Goal: Book appointment/travel/reservation

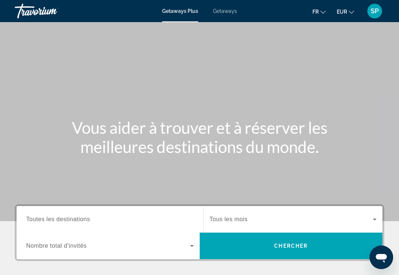
click at [81, 219] on span "Toutes les destinations" at bounding box center [58, 219] width 64 height 6
click at [81, 219] on input "Destination Toutes les destinations" at bounding box center [110, 219] width 168 height 9
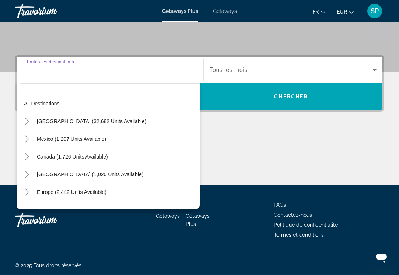
scroll to position [150, 0]
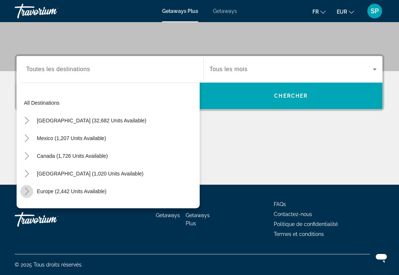
click at [29, 193] on icon "Toggle Europe (2,442 units available)" at bounding box center [26, 191] width 7 height 7
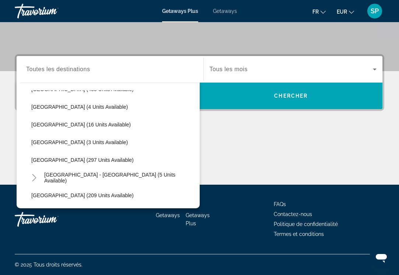
scroll to position [297, 0]
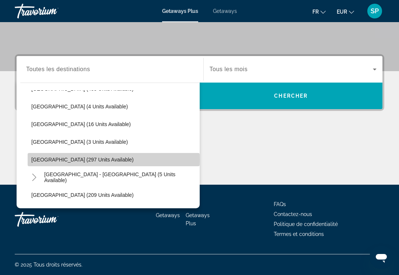
click at [67, 159] on span "[GEOGRAPHIC_DATA] (297 units available)" at bounding box center [82, 160] width 102 height 6
type input "**********"
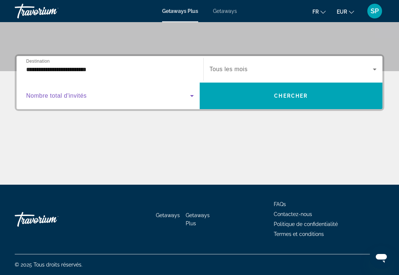
click at [173, 95] on span "Search widget" at bounding box center [108, 95] width 164 height 9
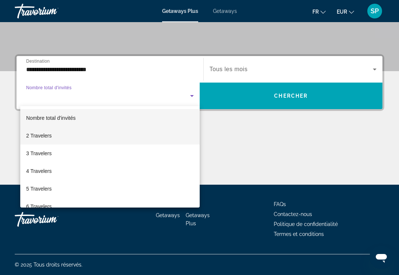
click at [78, 135] on mat-option "2 Travelers" at bounding box center [109, 136] width 179 height 18
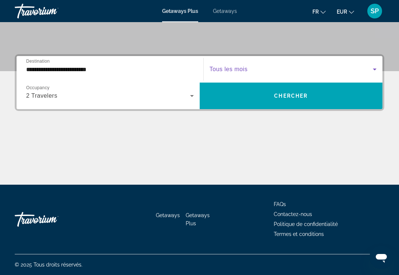
click at [249, 67] on span "Search widget" at bounding box center [292, 69] width 164 height 9
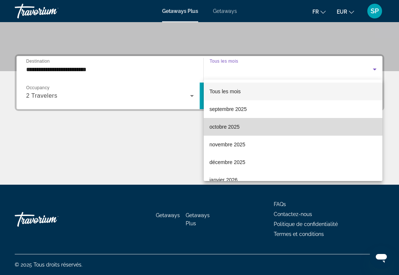
click at [231, 125] on span "octobre 2025" at bounding box center [225, 126] width 30 height 9
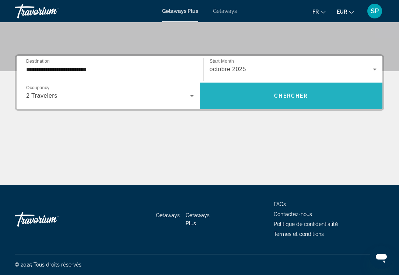
click at [283, 95] on span "Chercher" at bounding box center [291, 96] width 34 height 6
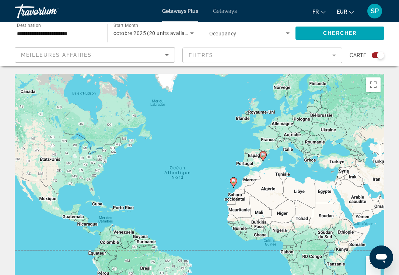
click at [263, 156] on image "Main content" at bounding box center [263, 155] width 4 height 4
type input "**********"
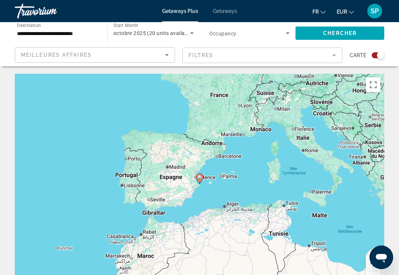
click at [226, 11] on span "Getaways" at bounding box center [225, 11] width 24 height 6
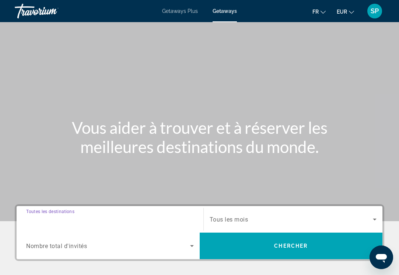
click at [54, 215] on input "Destination Toutes les destinations" at bounding box center [110, 219] width 168 height 9
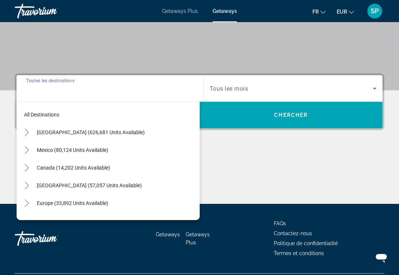
scroll to position [150, 0]
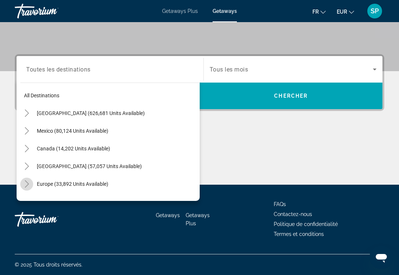
click at [24, 185] on icon "Toggle Europe (33,892 units available)" at bounding box center [26, 183] width 7 height 7
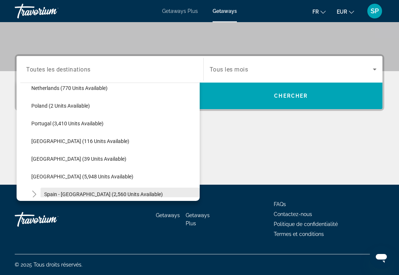
scroll to position [348, 0]
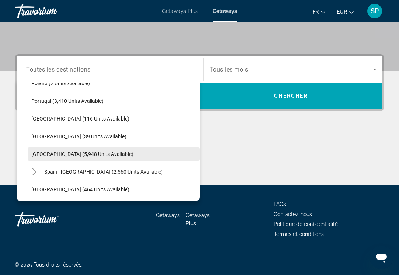
click at [59, 153] on span "[GEOGRAPHIC_DATA] (5,948 units available)" at bounding box center [82, 154] width 102 height 6
type input "**********"
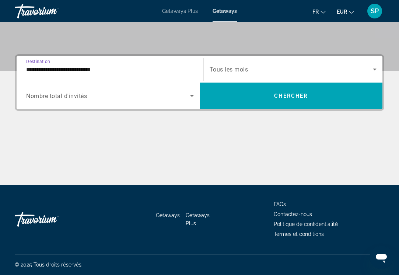
click at [147, 99] on span "Search widget" at bounding box center [108, 95] width 164 height 9
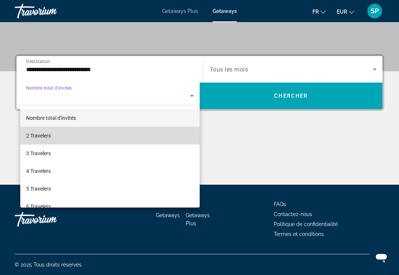
click at [59, 139] on mat-option "2 Travelers" at bounding box center [109, 136] width 179 height 18
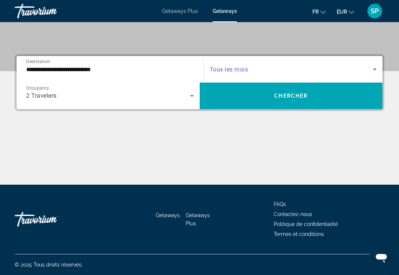
click at [255, 69] on span "Search widget" at bounding box center [292, 69] width 164 height 9
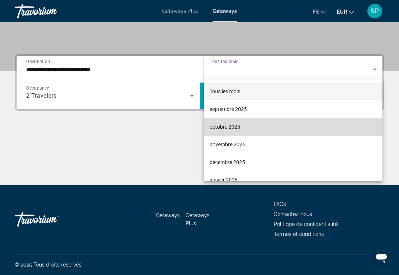
click at [225, 126] on span "octobre 2025" at bounding box center [225, 126] width 31 height 9
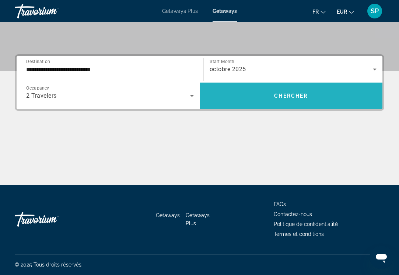
click at [283, 97] on span "Chercher" at bounding box center [291, 96] width 34 height 6
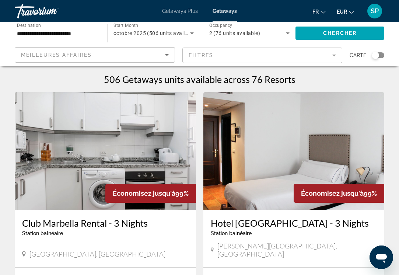
click at [379, 57] on div "Search widget" at bounding box center [378, 55] width 13 height 6
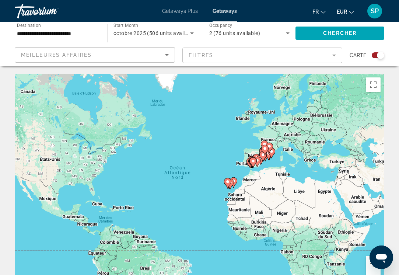
click at [271, 154] on icon "Main content" at bounding box center [271, 153] width 7 height 10
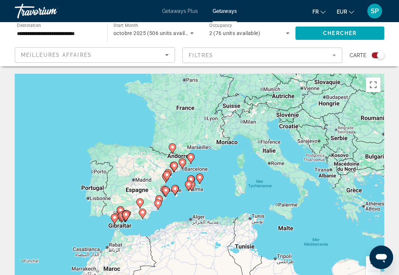
click at [191, 188] on gmp-advanced-marker "Main content" at bounding box center [188, 185] width 7 height 11
type input "**********"
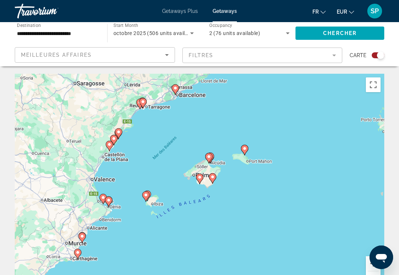
click at [200, 178] on image "Main content" at bounding box center [200, 177] width 4 height 4
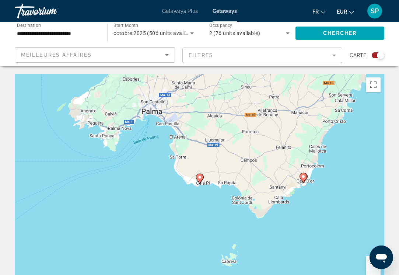
click at [200, 178] on image "Main content" at bounding box center [200, 177] width 4 height 4
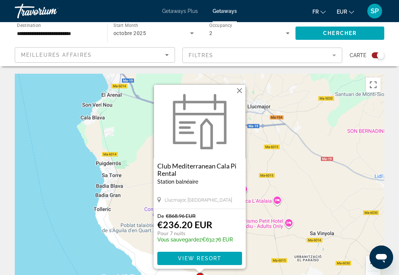
click at [241, 90] on button "Fermer" at bounding box center [239, 90] width 11 height 11
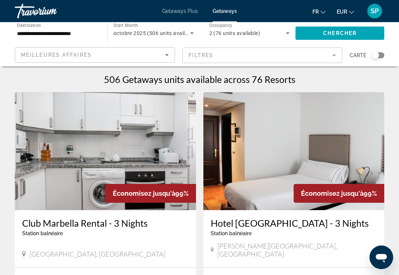
click at [376, 55] on div "Search widget" at bounding box center [375, 55] width 7 height 7
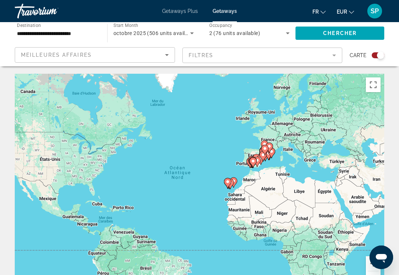
click at [276, 158] on div "Pour activer le glissement avec le clavier, appuyez sur Alt+Entrée. Une fois ce…" at bounding box center [200, 184] width 370 height 221
click at [271, 153] on image "Main content" at bounding box center [271, 151] width 4 height 4
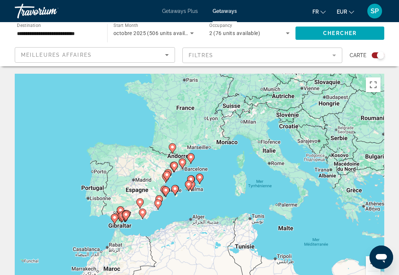
click at [196, 189] on div "Pour activer le glissement avec le clavier, appuyez sur Alt+Entrée. Une fois ce…" at bounding box center [200, 184] width 370 height 221
click at [193, 185] on gmp-advanced-marker "Main content" at bounding box center [190, 180] width 7 height 11
type input "**********"
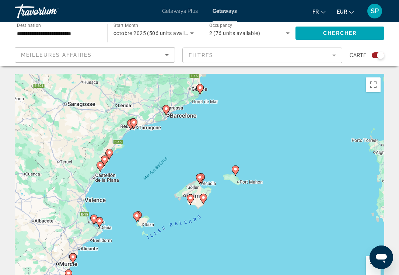
click at [203, 197] on image "Main content" at bounding box center [203, 197] width 4 height 4
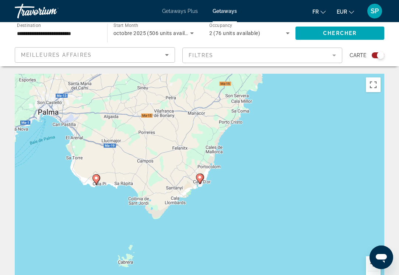
click at [200, 179] on image "Main content" at bounding box center [200, 177] width 4 height 4
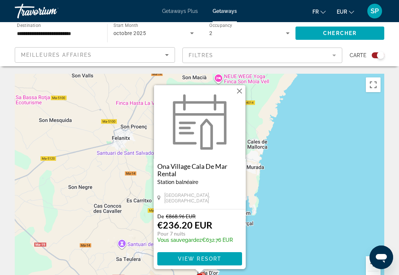
click at [241, 91] on button "Fermer" at bounding box center [239, 91] width 11 height 11
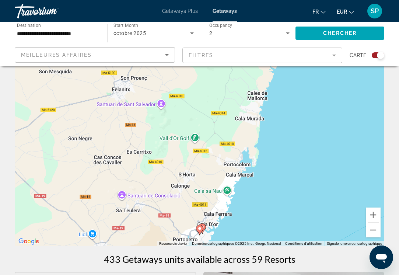
scroll to position [50, 0]
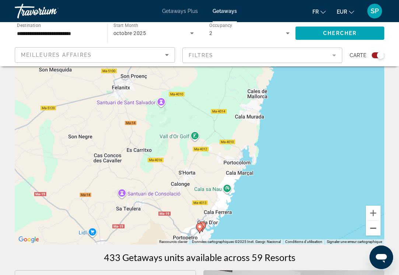
click at [373, 227] on button "Zoom arrière" at bounding box center [373, 228] width 15 height 15
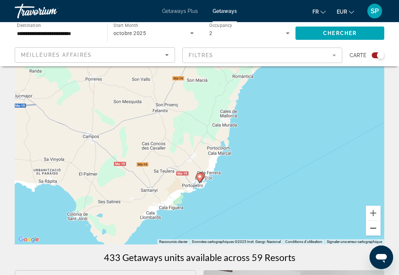
click at [373, 228] on button "Zoom arrière" at bounding box center [373, 228] width 15 height 15
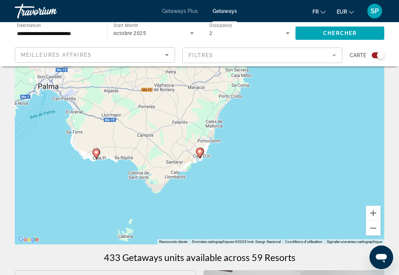
click at [204, 148] on gmp-advanced-marker "Main content" at bounding box center [200, 152] width 7 height 11
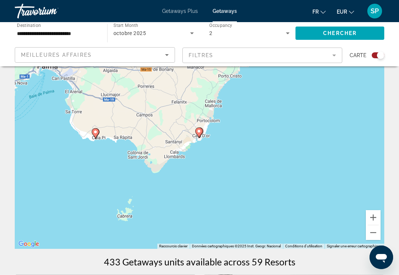
scroll to position [45, 0]
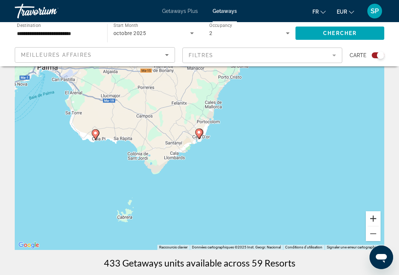
click at [374, 219] on button "Zoom avant" at bounding box center [373, 218] width 15 height 15
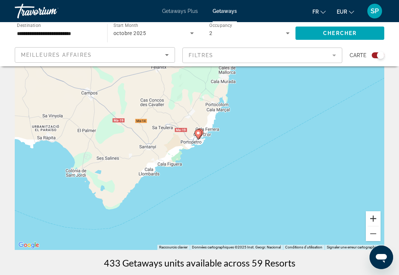
click at [374, 219] on button "Zoom avant" at bounding box center [373, 218] width 15 height 15
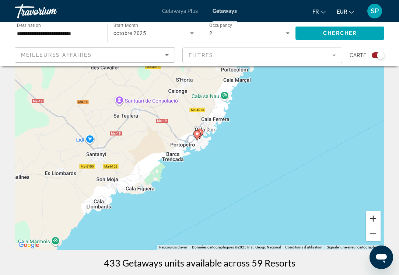
click at [374, 219] on button "Zoom avant" at bounding box center [373, 218] width 15 height 15
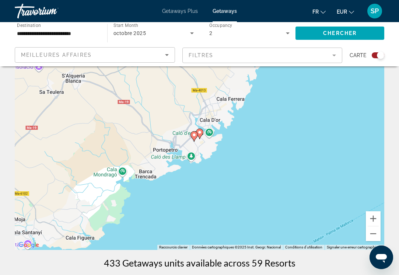
click at [202, 130] on icon "Main content" at bounding box center [199, 134] width 7 height 10
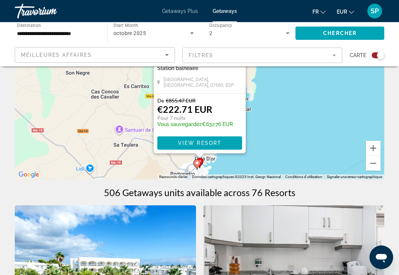
scroll to position [117, 0]
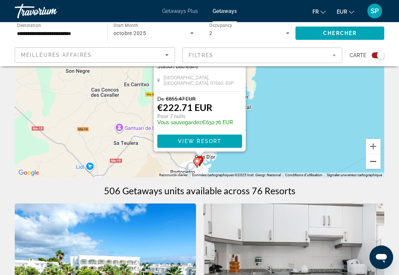
click at [372, 160] on button "Zoom arrière" at bounding box center [373, 161] width 15 height 15
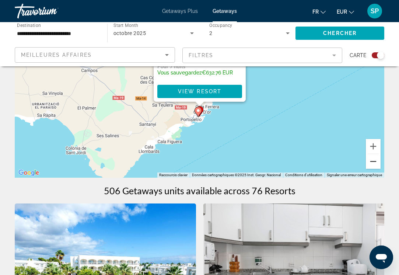
click at [372, 161] on button "Zoom arrière" at bounding box center [373, 161] width 15 height 15
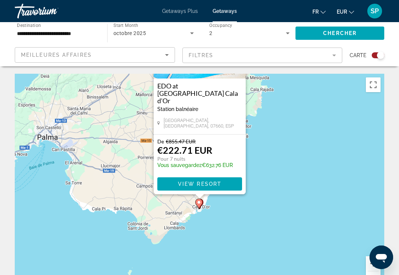
scroll to position [0, 0]
click at [368, 264] on button "Zoom avant" at bounding box center [373, 263] width 15 height 15
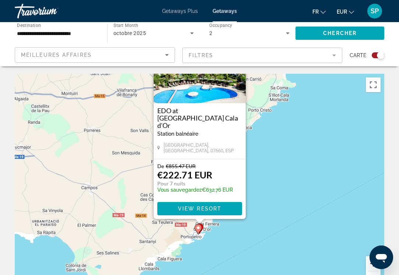
click at [368, 264] on button "Zoom avant" at bounding box center [373, 263] width 15 height 15
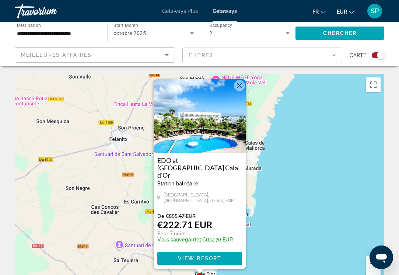
click at [238, 89] on button "Fermer" at bounding box center [239, 85] width 11 height 11
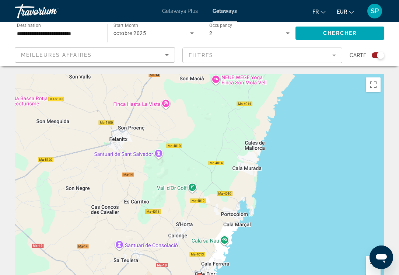
click at [371, 273] on button "Zoom arrière" at bounding box center [373, 278] width 15 height 15
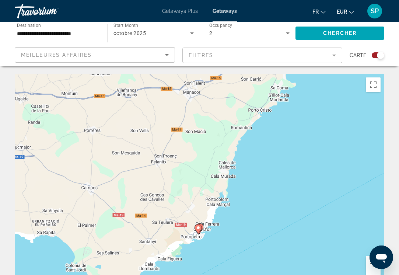
click at [371, 273] on button "Zoom arrière" at bounding box center [373, 278] width 15 height 15
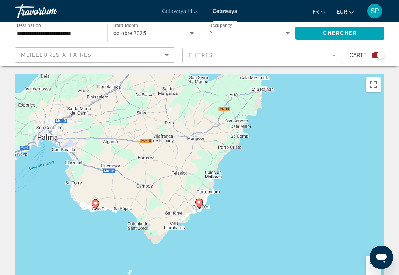
click at [373, 273] on button "Zoom arrière" at bounding box center [373, 278] width 15 height 15
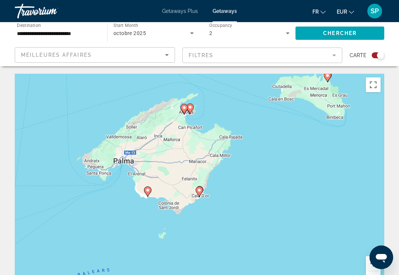
click at [191, 106] on image "Main content" at bounding box center [190, 107] width 4 height 4
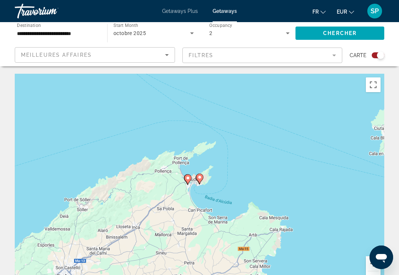
click at [201, 178] on image "Main content" at bounding box center [200, 177] width 4 height 4
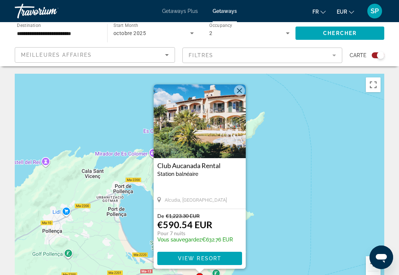
click at [237, 90] on button "Fermer" at bounding box center [239, 90] width 11 height 11
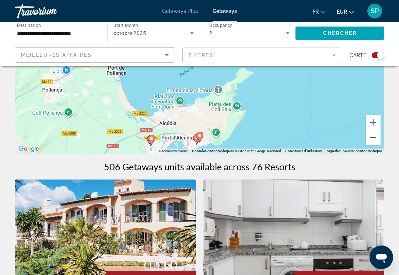
scroll to position [137, 0]
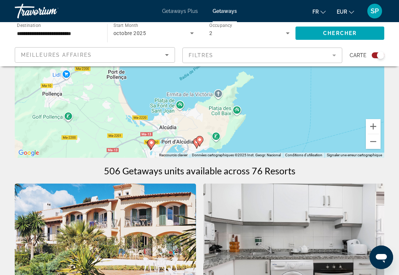
click at [154, 141] on icon "Main content" at bounding box center [151, 144] width 7 height 10
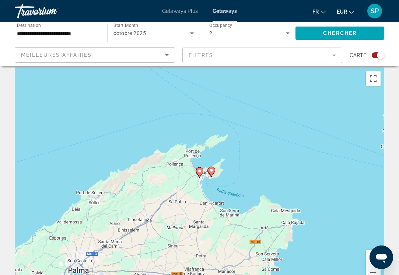
scroll to position [6, 0]
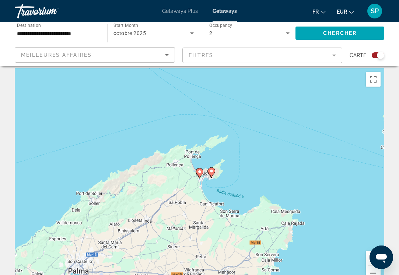
click at [199, 172] on image "Main content" at bounding box center [200, 172] width 4 height 4
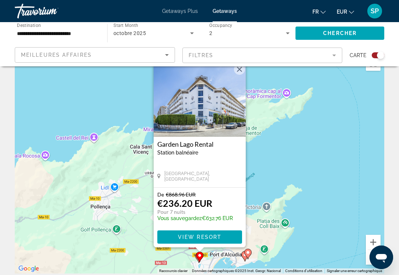
scroll to position [24, 0]
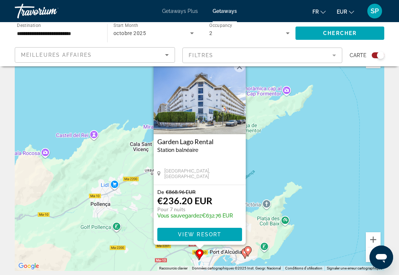
click at [198, 257] on gmp-advanced-marker "Main content" at bounding box center [199, 254] width 7 height 11
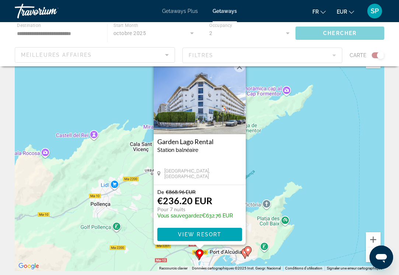
scroll to position [0, 0]
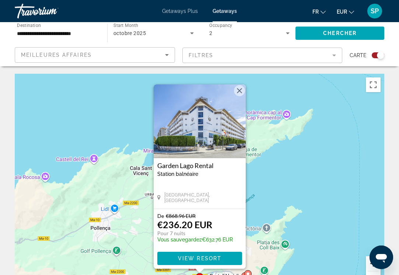
click at [370, 266] on button "Zoom avant" at bounding box center [373, 263] width 15 height 15
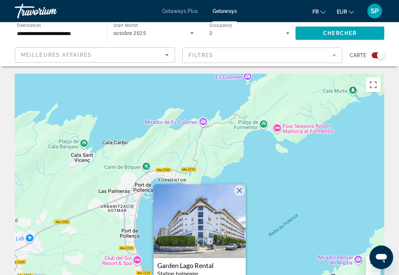
click at [241, 190] on button "Fermer" at bounding box center [239, 190] width 11 height 11
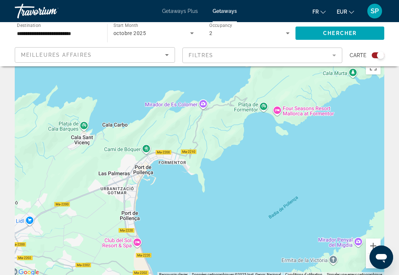
scroll to position [16, 0]
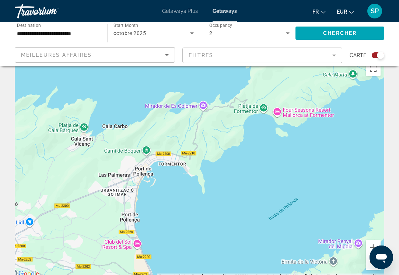
click at [371, 261] on div "Ouvrir la fenêtre de messagerie" at bounding box center [381, 257] width 22 height 22
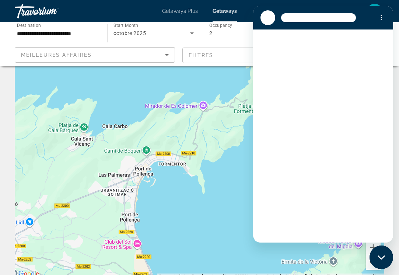
scroll to position [0, 0]
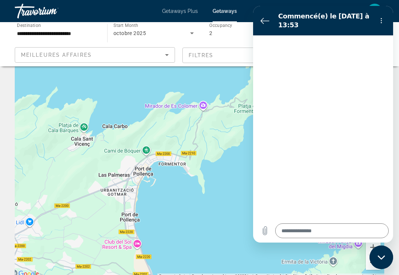
click at [370, 263] on button "Zoom arrière" at bounding box center [373, 262] width 15 height 15
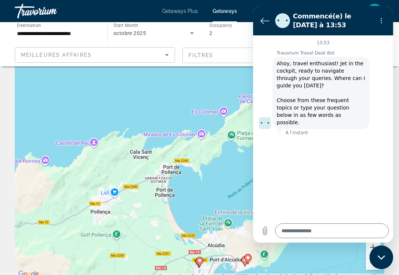
type textarea "*"
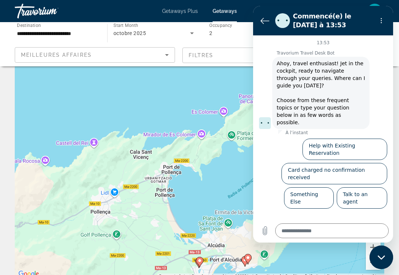
click at [263, 20] on icon "Retour à la liste des conversations" at bounding box center [265, 20] width 9 height 9
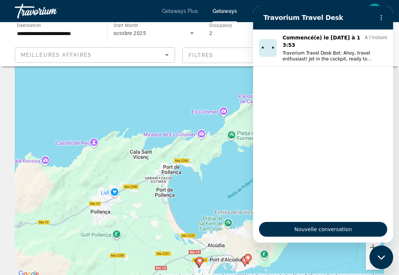
click at [375, 4] on div "SP" at bounding box center [374, 11] width 15 height 15
click at [390, 4] on div "Getaways Plus Getaways fr English Español Français Italiano Português русский E…" at bounding box center [199, 10] width 399 height 19
click at [381, 17] on icon "Menu d’options" at bounding box center [381, 18] width 6 height 6
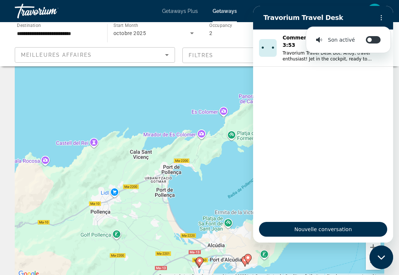
click at [226, 79] on div "Pour activer le glissement avec le clavier, appuyez sur Alt+Entrée. Une fois ce…" at bounding box center [200, 167] width 370 height 221
click at [370, 265] on button "Zoom arrière" at bounding box center [373, 262] width 15 height 15
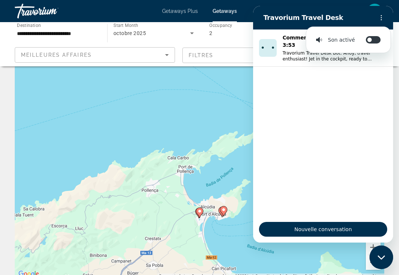
click at [237, 92] on div "Pour activer le glissement avec le clavier, appuyez sur Alt+Entrée. Une fois ce…" at bounding box center [200, 167] width 370 height 221
click at [262, 7] on section "Travorium Travel Desk Son activé Activer/désactiver les notifications sonores" at bounding box center [323, 18] width 140 height 24
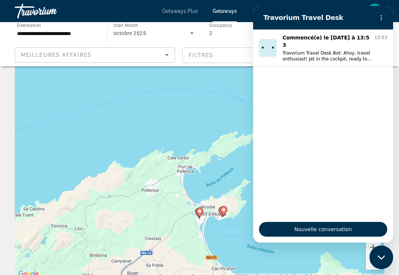
click at [200, 216] on icon "Main content" at bounding box center [199, 213] width 7 height 10
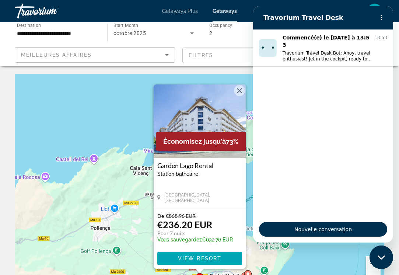
click at [239, 90] on button "Fermer" at bounding box center [239, 90] width 11 height 11
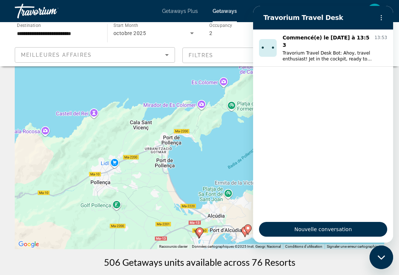
scroll to position [46, 0]
click at [244, 231] on image "Main content" at bounding box center [245, 230] width 4 height 4
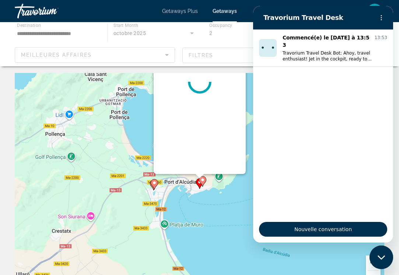
scroll to position [0, 0]
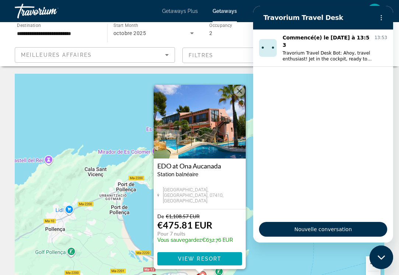
click at [241, 93] on button "Fermer" at bounding box center [239, 91] width 11 height 11
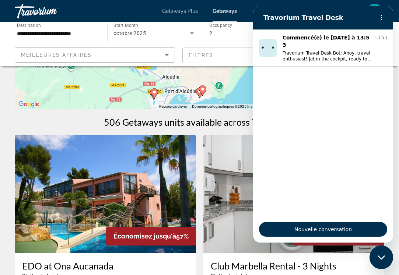
scroll to position [191, 0]
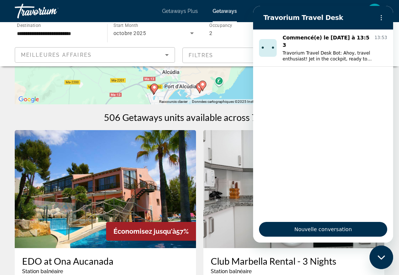
click at [200, 88] on gmp-advanced-marker "Main content" at bounding box center [202, 85] width 7 height 11
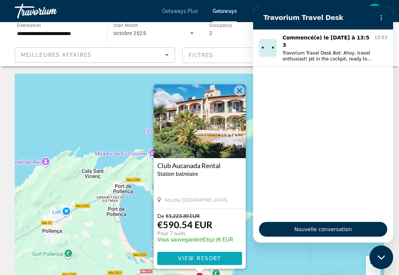
scroll to position [0, 0]
click at [240, 89] on button "Fermer" at bounding box center [239, 90] width 11 height 11
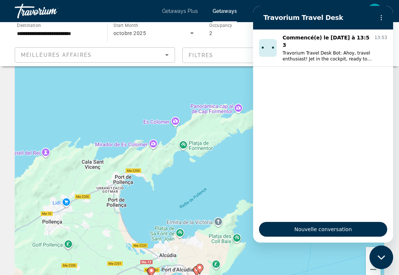
scroll to position [11, 0]
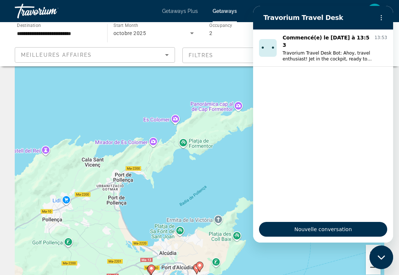
click at [371, 265] on button "Zoom arrière" at bounding box center [373, 267] width 15 height 15
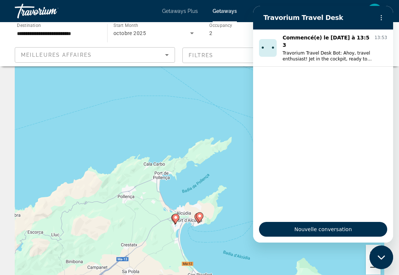
click at [371, 265] on button "Zoom arrière" at bounding box center [373, 267] width 15 height 15
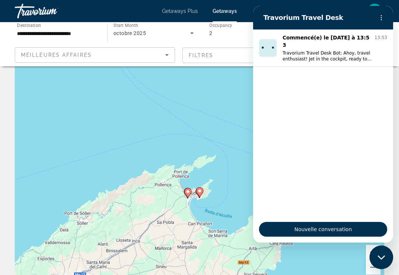
click at [188, 192] on image "Main content" at bounding box center [188, 191] width 4 height 4
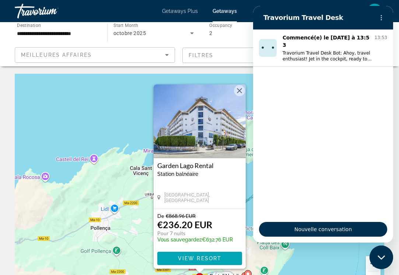
scroll to position [0, 0]
click at [240, 88] on button "Fermer" at bounding box center [239, 90] width 11 height 11
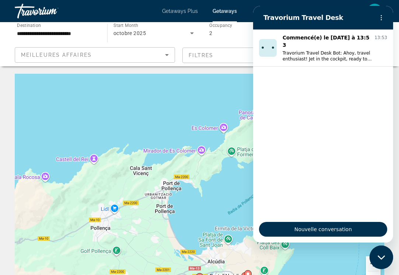
click at [385, 258] on icon "Fermer la fenêtre de messagerie" at bounding box center [382, 257] width 8 height 5
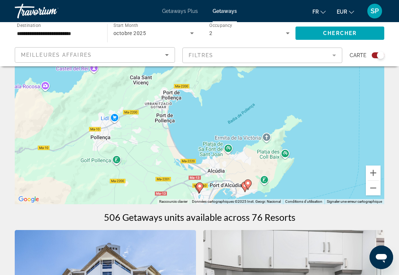
scroll to position [92, 0]
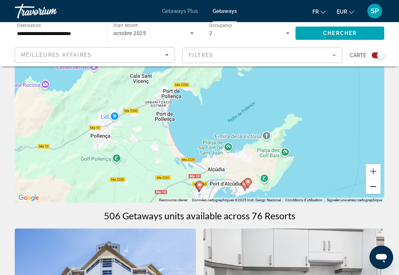
click at [376, 189] on button "Zoom arrière" at bounding box center [373, 186] width 15 height 15
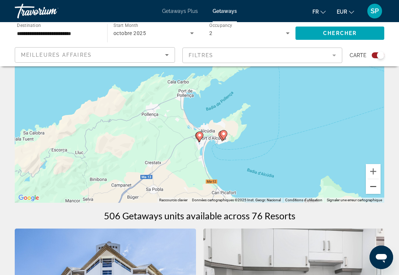
click at [375, 189] on button "Zoom arrière" at bounding box center [373, 186] width 15 height 15
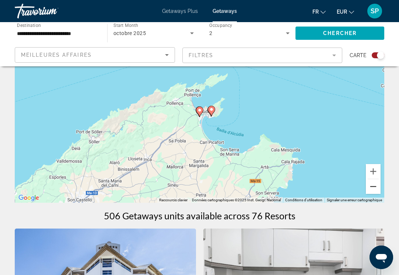
click at [375, 189] on button "Zoom arrière" at bounding box center [373, 186] width 15 height 15
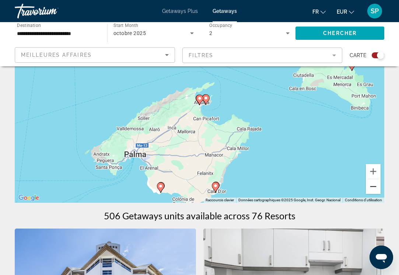
click at [375, 189] on button "Zoom arrière" at bounding box center [373, 186] width 15 height 15
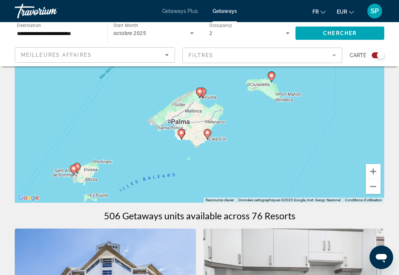
click at [181, 134] on image "Main content" at bounding box center [181, 132] width 4 height 4
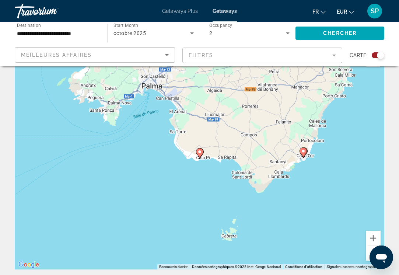
scroll to position [27, 0]
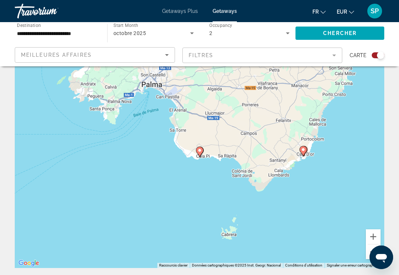
click at [199, 150] on image "Main content" at bounding box center [200, 150] width 4 height 4
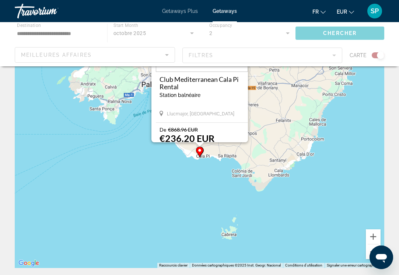
scroll to position [0, 0]
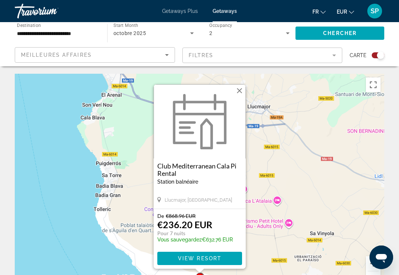
click at [238, 92] on button "Fermer" at bounding box center [239, 90] width 11 height 11
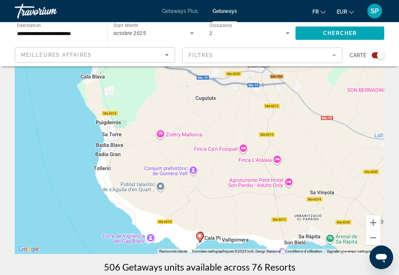
scroll to position [43, 0]
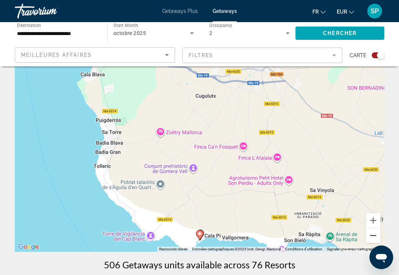
click at [373, 235] on button "Zoom arrière" at bounding box center [373, 235] width 15 height 15
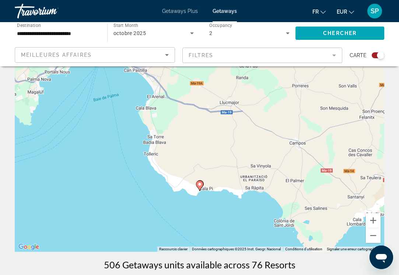
click at [203, 181] on gmp-advanced-marker "Main content" at bounding box center [199, 185] width 7 height 11
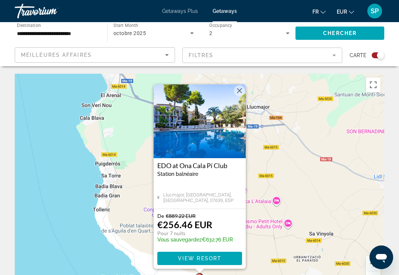
click at [208, 118] on img "Main content" at bounding box center [200, 121] width 92 height 74
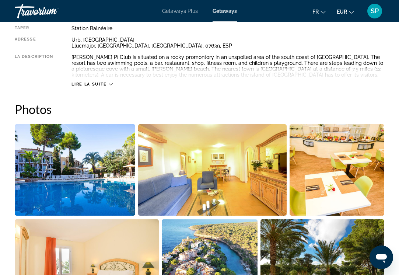
scroll to position [405, 0]
